Goal: Task Accomplishment & Management: Use online tool/utility

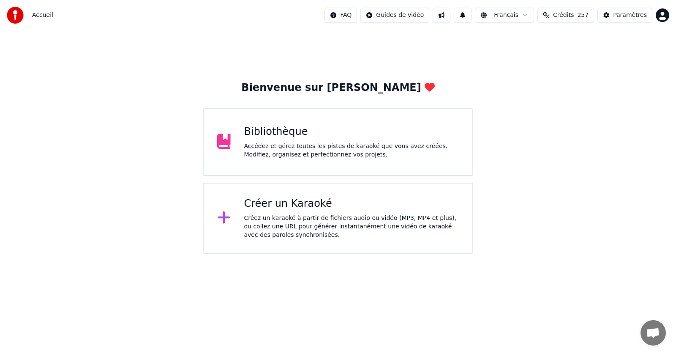
click at [386, 144] on div "Accédez et gérez toutes les pistes de karaoké que vous avez créées. Modifiez, o…" at bounding box center [351, 150] width 215 height 17
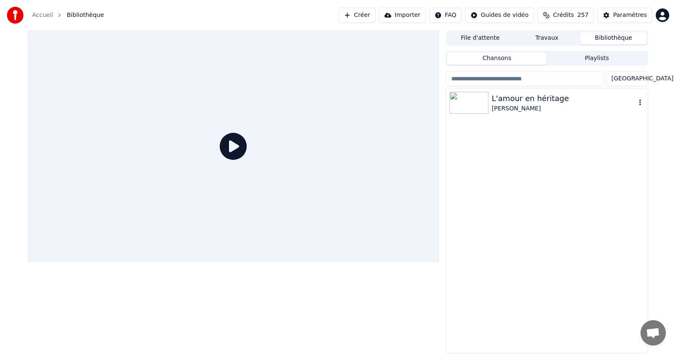
click at [640, 102] on icon "button" at bounding box center [640, 102] width 8 height 7
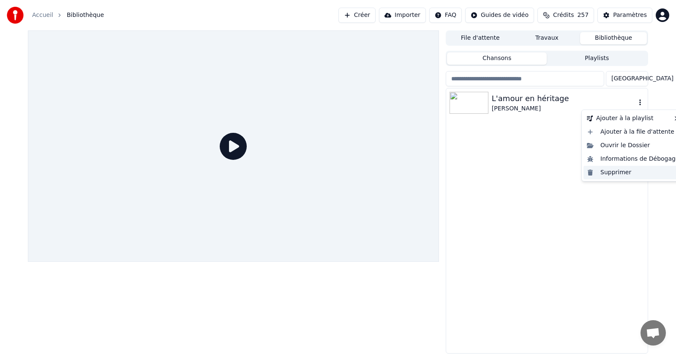
click at [622, 171] on div "Supprimer" at bounding box center [632, 173] width 99 height 14
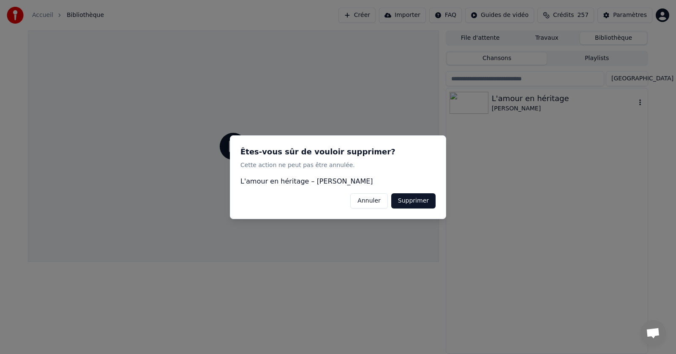
click at [420, 201] on button "Supprimer" at bounding box center [413, 200] width 44 height 15
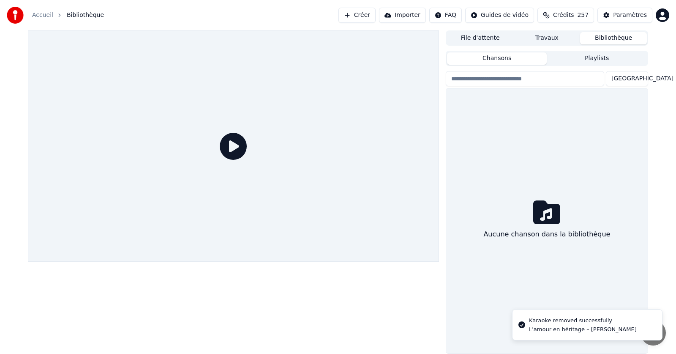
click at [51, 18] on div "Accueil" at bounding box center [47, 15] width 30 height 8
click at [42, 16] on link "Accueil" at bounding box center [42, 15] width 21 height 8
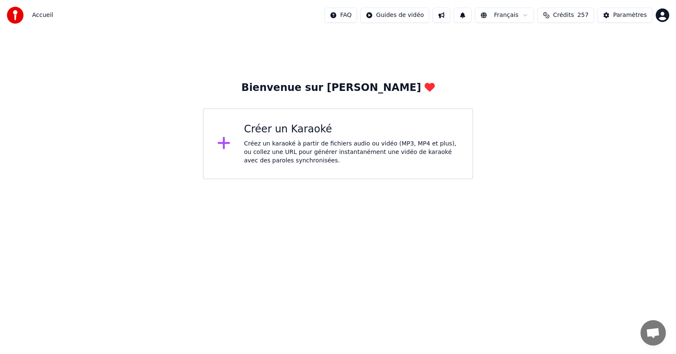
click at [301, 139] on div "Créez un karaoké à partir de fichiers audio ou vidéo (MP3, MP4 et plus), ou col…" at bounding box center [351, 151] width 215 height 25
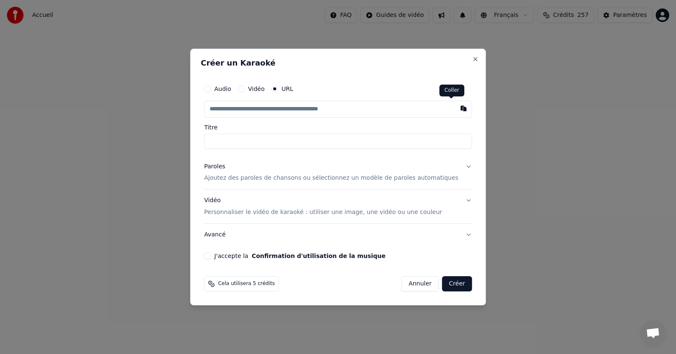
click at [455, 107] on button "button" at bounding box center [463, 108] width 17 height 15
type input "**********"
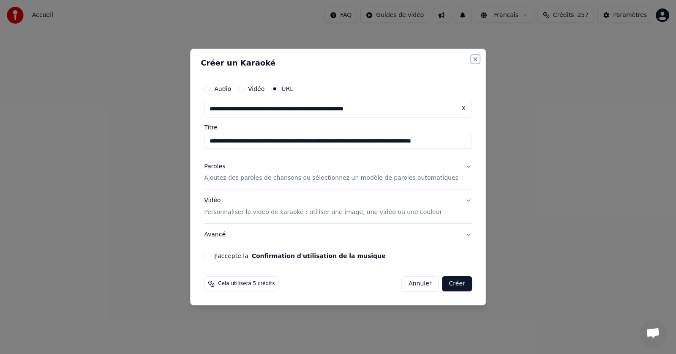
click at [472, 60] on button "Close" at bounding box center [475, 59] width 7 height 7
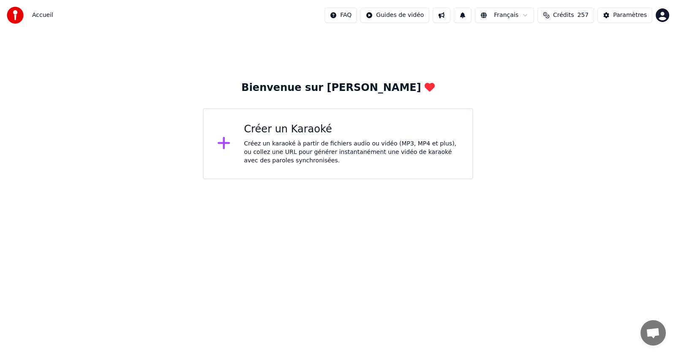
click at [301, 145] on div "Créez un karaoké à partir de fichiers audio ou vidéo (MP3, MP4 et plus), ou col…" at bounding box center [351, 151] width 215 height 25
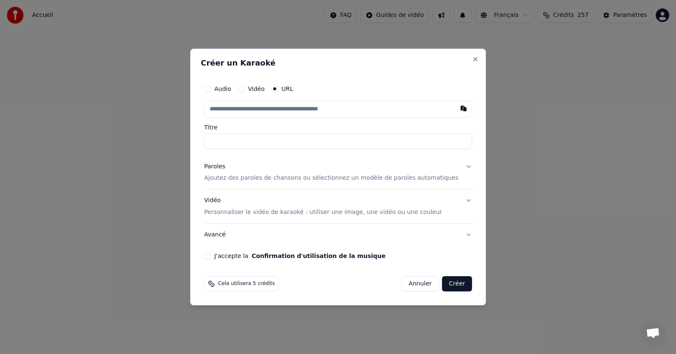
click at [245, 90] on button "Vidéo" at bounding box center [241, 88] width 7 height 7
click at [250, 109] on div "Choisir un fichier" at bounding box center [235, 108] width 63 height 15
type input "**********"
click at [277, 176] on p "Ajoutez des paroles de chansons ou sélectionnez un modèle de paroles automatiqu…" at bounding box center [331, 178] width 254 height 8
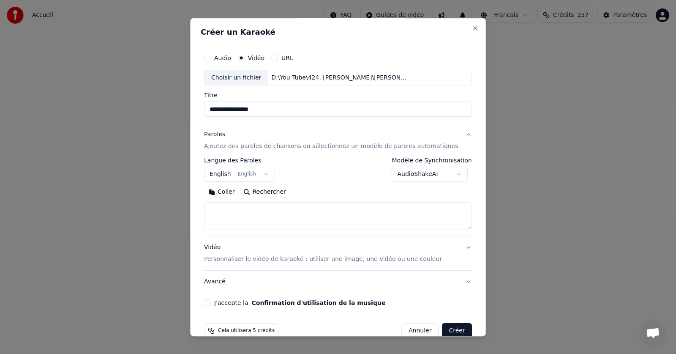
click at [269, 174] on button "English English" at bounding box center [239, 174] width 71 height 15
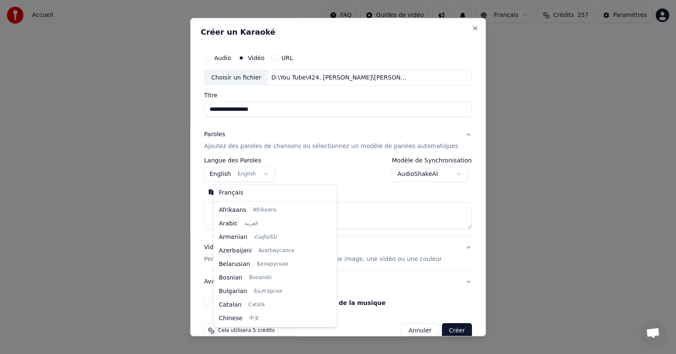
scroll to position [68, 0]
select select "**"
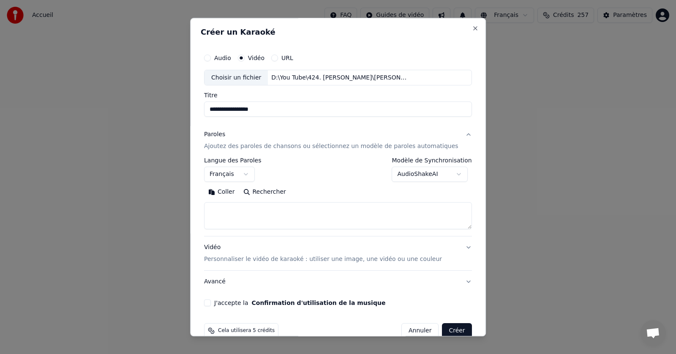
click at [232, 190] on button "Coller" at bounding box center [221, 192] width 35 height 14
click at [211, 302] on button "J'accepte la Confirmation d'utilisation de la musique" at bounding box center [207, 302] width 7 height 7
click at [442, 328] on button "Créer" at bounding box center [457, 330] width 30 height 15
type textarea "**********"
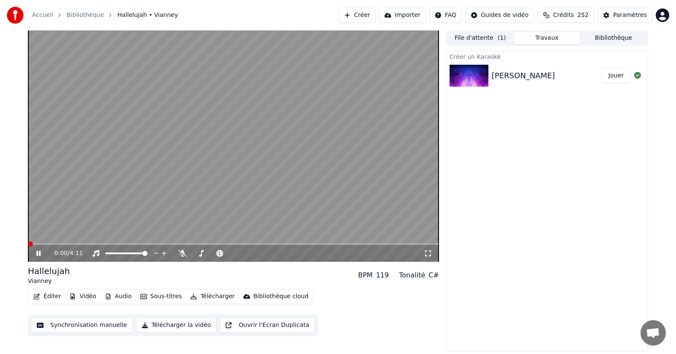
click at [176, 253] on div "0:00 / 4:11" at bounding box center [238, 253] width 369 height 8
drag, startPoint x: 181, startPoint y: 252, endPoint x: 190, endPoint y: 251, distance: 9.7
click at [183, 252] on icon at bounding box center [182, 253] width 8 height 7
click at [40, 250] on icon at bounding box center [45, 253] width 20 height 7
click at [28, 244] on span at bounding box center [30, 243] width 5 height 5
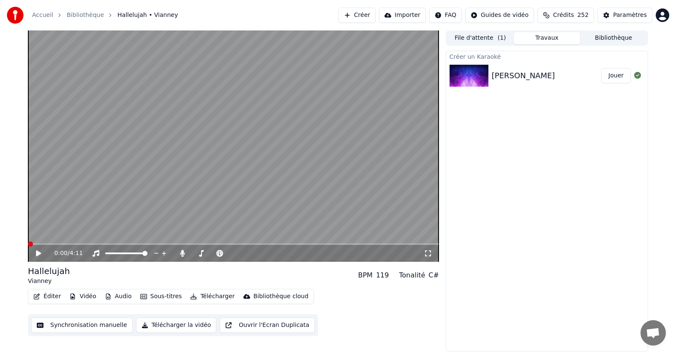
click at [28, 245] on span at bounding box center [30, 243] width 5 height 5
click at [38, 253] on icon at bounding box center [38, 253] width 5 height 6
click at [35, 253] on icon at bounding box center [45, 253] width 20 height 7
click at [37, 258] on div "2:33 / 4:11" at bounding box center [233, 253] width 411 height 17
click at [38, 255] on icon at bounding box center [45, 253] width 20 height 7
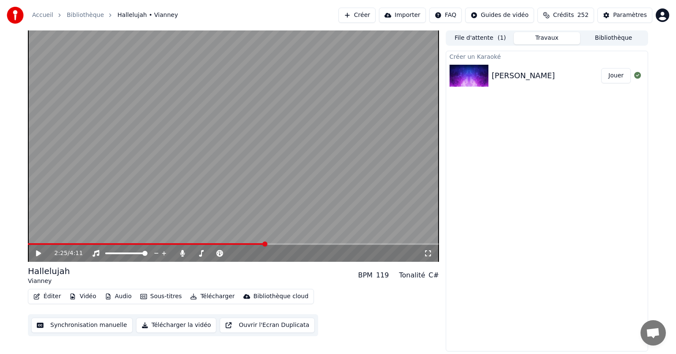
click at [265, 243] on span at bounding box center [264, 243] width 5 height 5
click at [49, 294] on button "Éditer" at bounding box center [47, 296] width 34 height 12
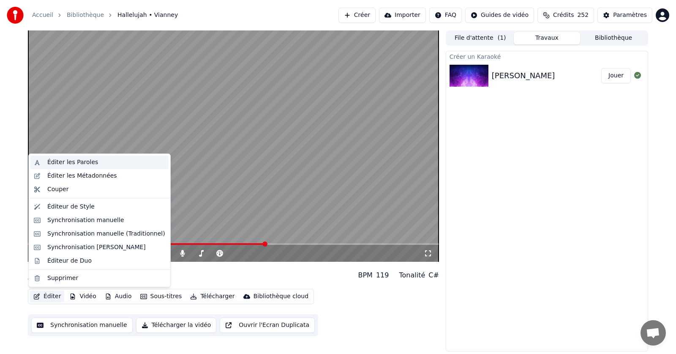
click at [70, 163] on div "Éditer les Paroles" at bounding box center [72, 162] width 51 height 8
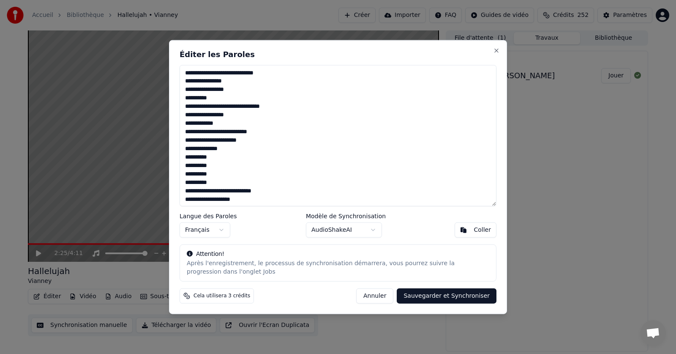
click at [235, 151] on textarea "**********" at bounding box center [338, 135] width 317 height 141
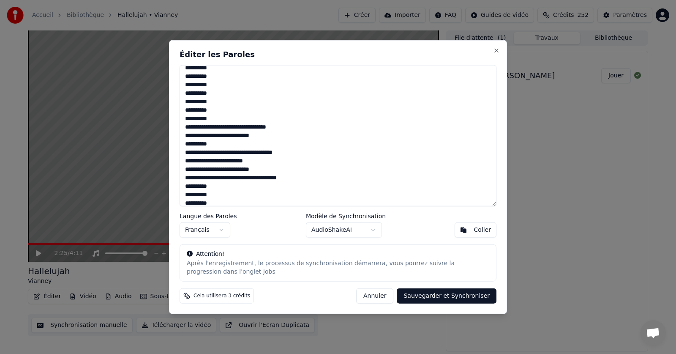
scroll to position [211, 0]
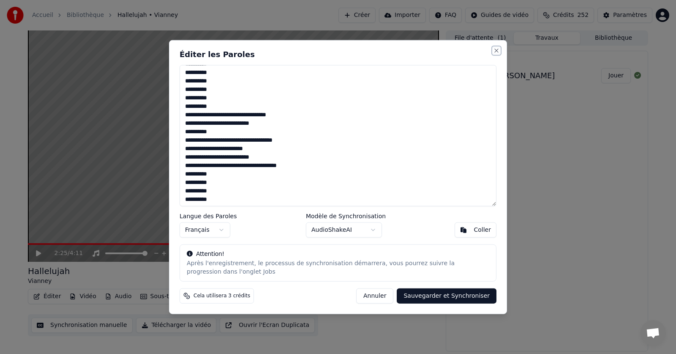
click at [495, 49] on button "Close" at bounding box center [496, 50] width 7 height 7
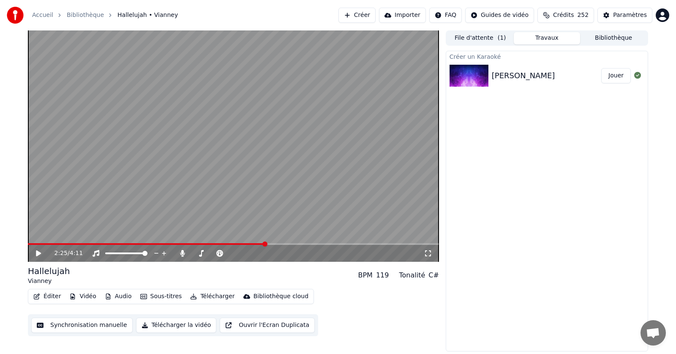
click at [50, 297] on button "Éditer" at bounding box center [47, 296] width 34 height 12
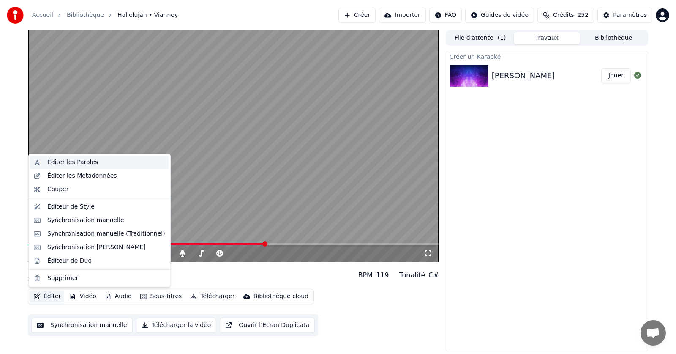
click at [64, 164] on div "Éditer les Paroles" at bounding box center [72, 162] width 51 height 8
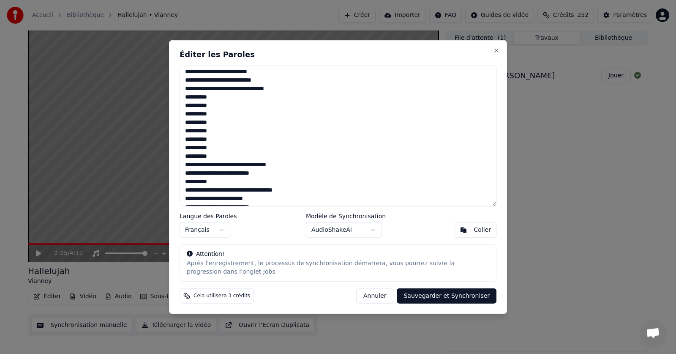
scroll to position [169, 0]
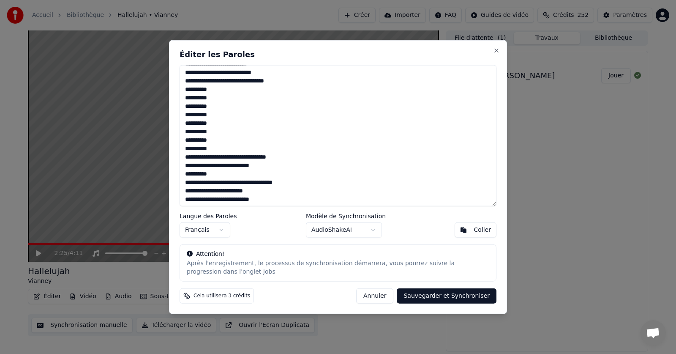
click at [212, 150] on textarea "**********" at bounding box center [338, 135] width 317 height 141
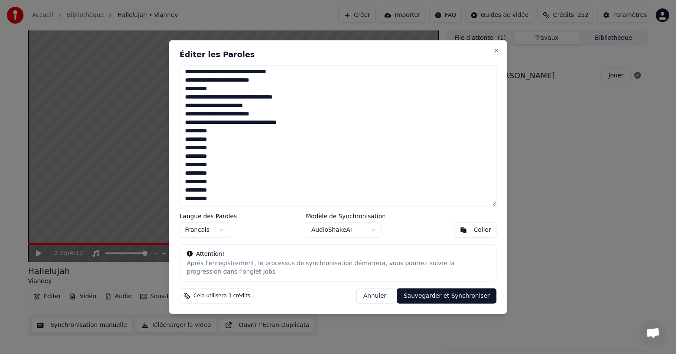
scroll to position [212, 0]
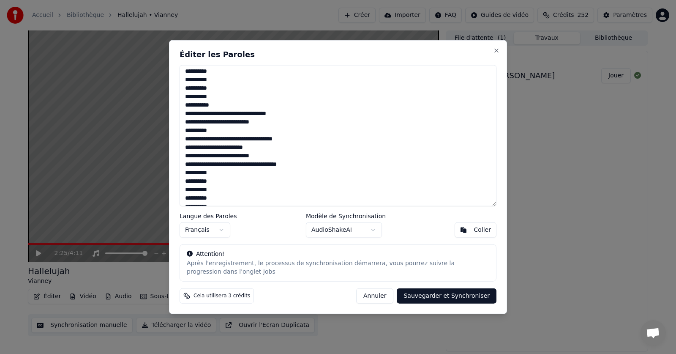
type textarea "**********"
click at [454, 294] on button "Sauvegarder et Synchroniser" at bounding box center [447, 295] width 100 height 15
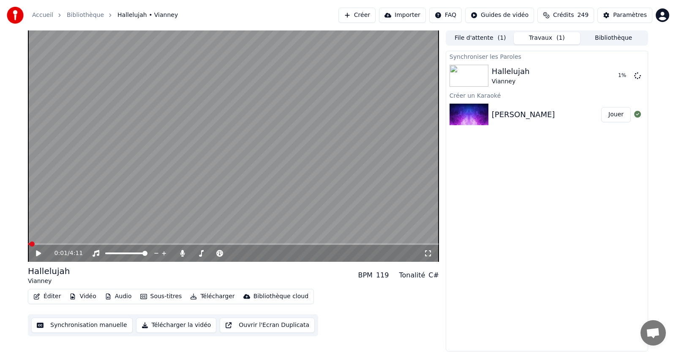
click at [30, 241] on span at bounding box center [32, 243] width 5 height 5
click at [39, 250] on icon at bounding box center [45, 253] width 20 height 7
click at [30, 241] on span at bounding box center [32, 243] width 5 height 5
click at [36, 252] on icon at bounding box center [38, 253] width 5 height 6
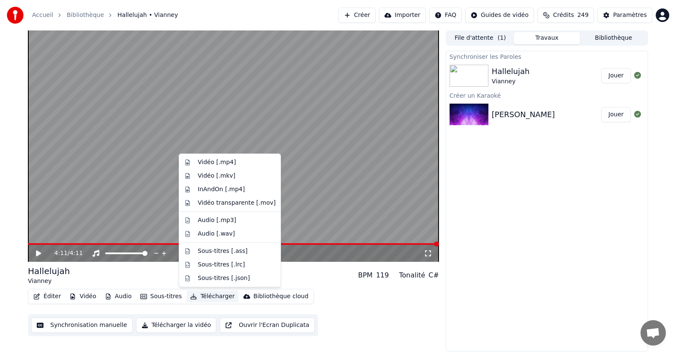
click at [210, 296] on button "Télécharger" at bounding box center [212, 296] width 51 height 12
click at [206, 163] on div "Vidéo [.mp4]" at bounding box center [217, 162] width 38 height 8
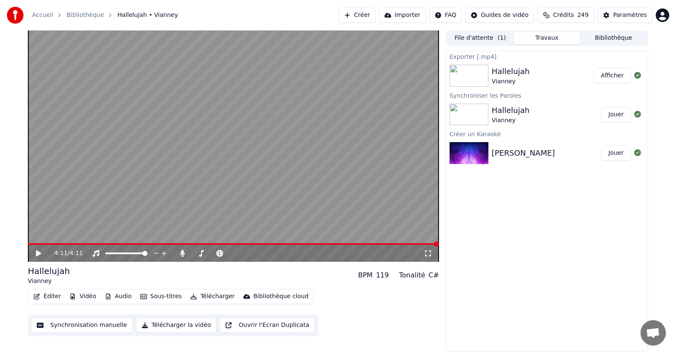
click at [612, 77] on button "Afficher" at bounding box center [611, 75] width 37 height 15
click at [183, 254] on icon at bounding box center [182, 253] width 8 height 7
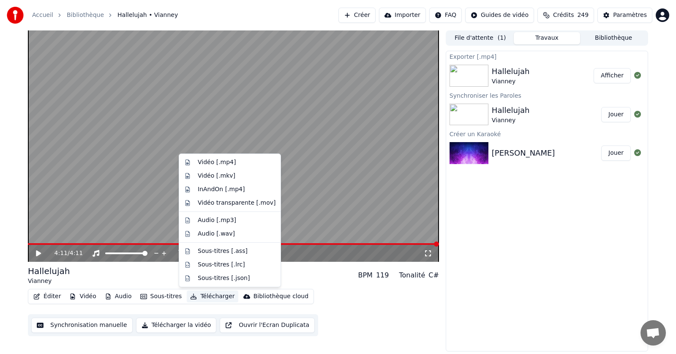
click at [211, 297] on button "Télécharger" at bounding box center [212, 296] width 51 height 12
click at [212, 163] on div "Vidéo [.mp4]" at bounding box center [217, 162] width 38 height 8
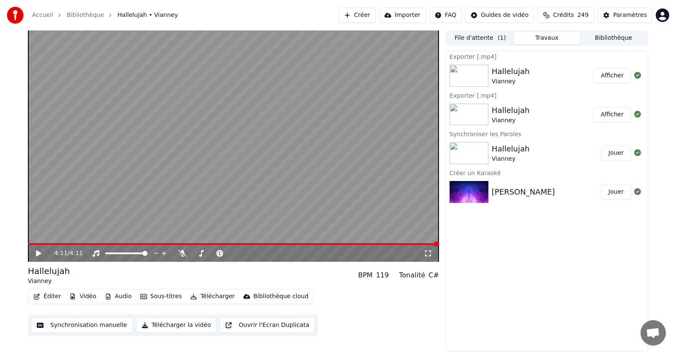
click at [612, 75] on button "Afficher" at bounding box center [611, 75] width 37 height 15
